Goal: Information Seeking & Learning: Learn about a topic

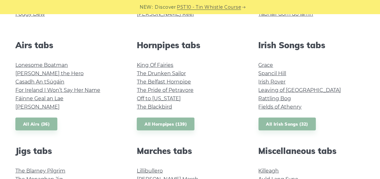
scroll to position [306, 0]
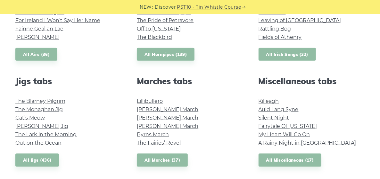
click at [295, 54] on link "All Irish Songs (32)" at bounding box center [287, 54] width 57 height 13
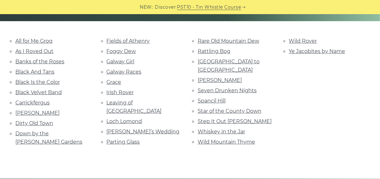
scroll to position [136, 0]
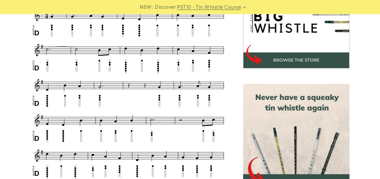
scroll to position [204, 0]
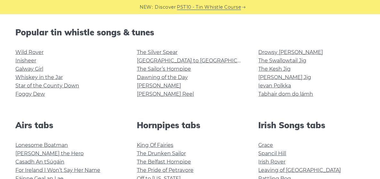
scroll to position [204, 0]
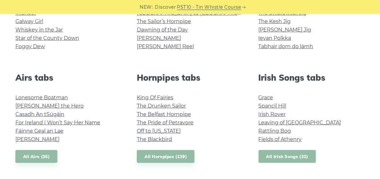
click at [282, 158] on link "All Irish Songs (32)" at bounding box center [287, 156] width 57 height 13
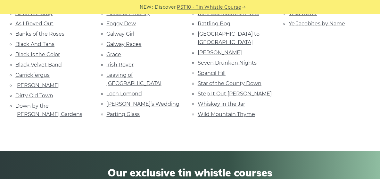
scroll to position [136, 0]
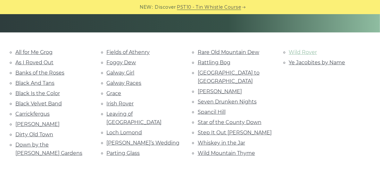
click at [304, 50] on link "Wild Rover" at bounding box center [303, 52] width 28 height 6
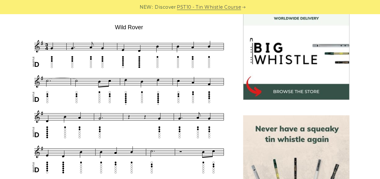
scroll to position [204, 0]
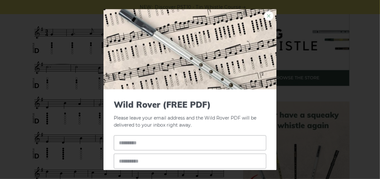
click at [264, 16] on link "×" at bounding box center [269, 16] width 10 height 10
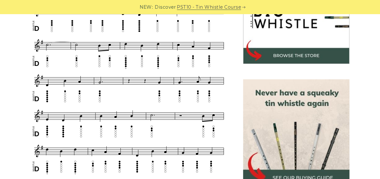
scroll to position [238, 0]
